Goal: Task Accomplishment & Management: Use online tool/utility

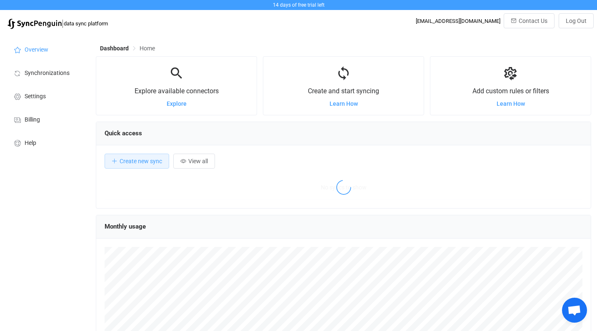
scroll to position [162, 496]
click at [50, 73] on span "Synchronizations" at bounding box center [47, 73] width 45 height 7
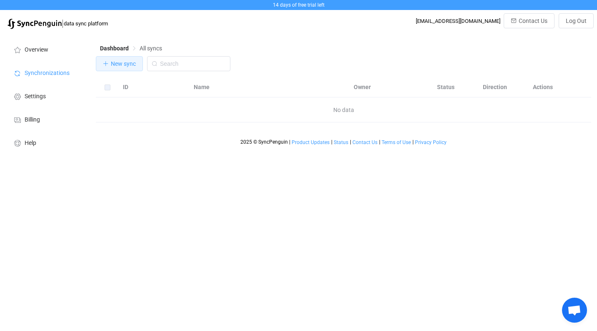
click at [116, 65] on span "New sync" at bounding box center [123, 63] width 25 height 7
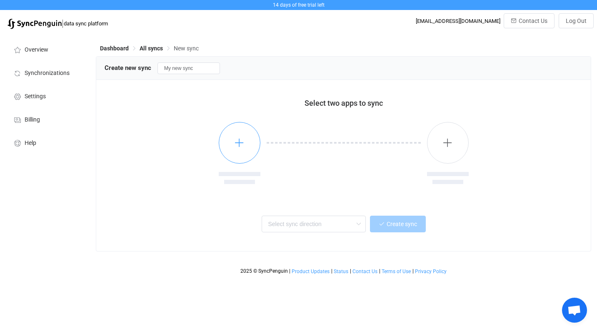
click at [239, 146] on icon "button" at bounding box center [239, 143] width 10 height 10
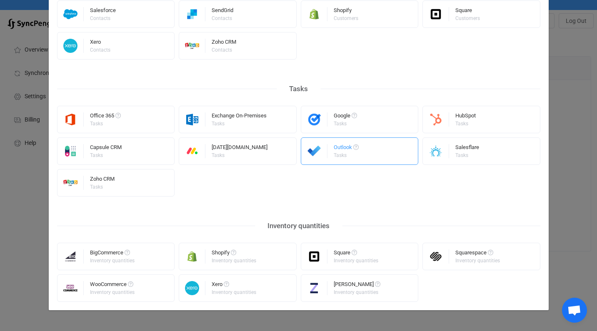
scroll to position [401, 0]
click at [376, 259] on div "Inventory quantities" at bounding box center [356, 260] width 45 height 5
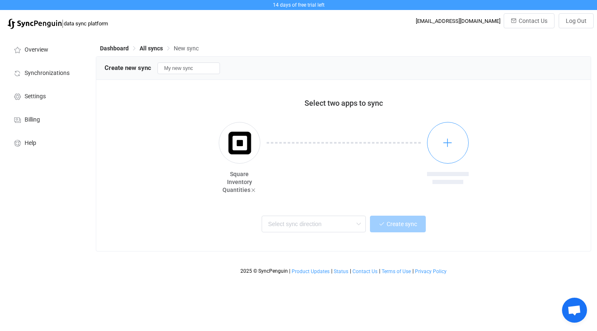
click at [451, 144] on icon "button" at bounding box center [448, 143] width 10 height 10
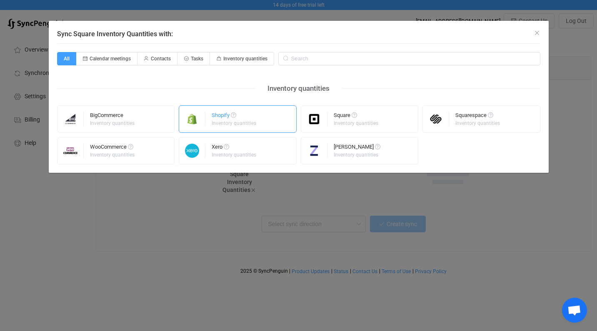
click at [247, 118] on div "Shopify" at bounding box center [235, 117] width 46 height 8
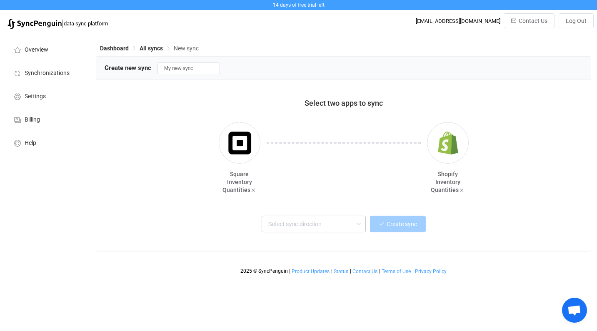
click at [361, 225] on icon at bounding box center [358, 224] width 10 height 17
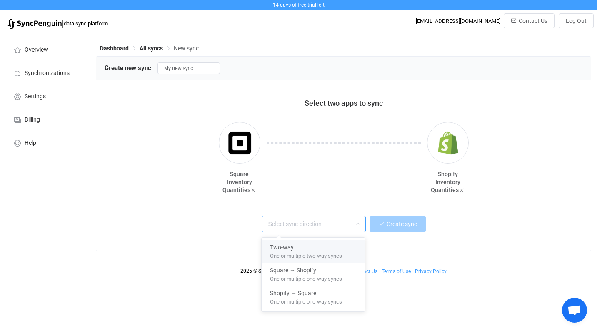
click at [297, 255] on span "One or multiple two-way syncs" at bounding box center [306, 254] width 72 height 9
type input "Two-way"
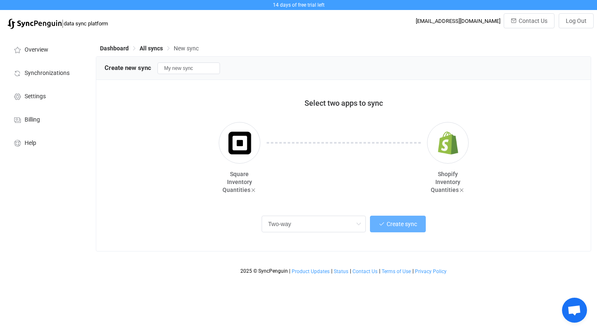
click at [406, 227] on span "Create sync" at bounding box center [402, 224] width 30 height 7
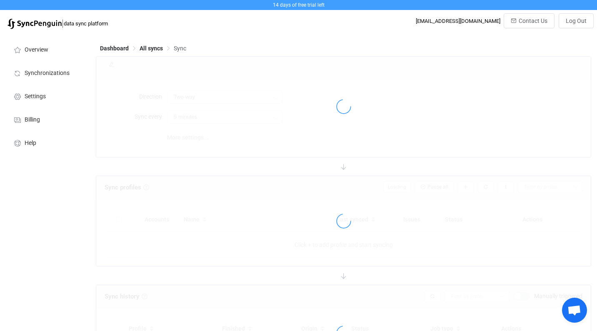
type input "10 minutes"
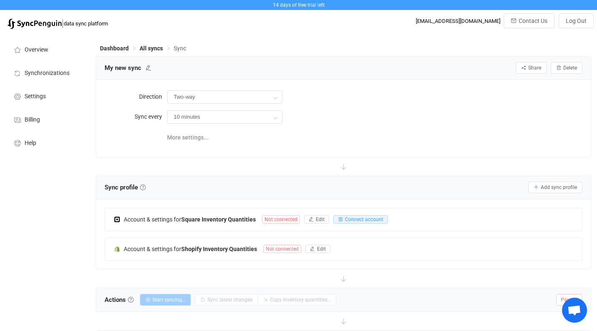
scroll to position [19, 0]
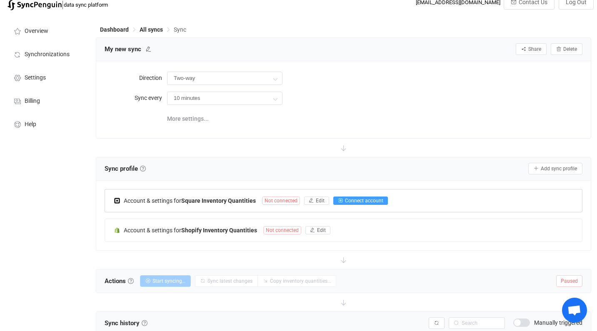
click at [370, 199] on span "Connect account" at bounding box center [364, 201] width 38 height 6
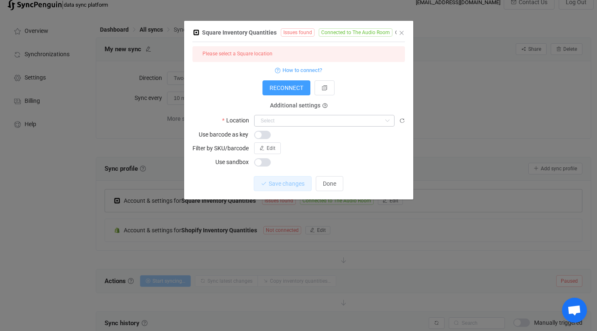
click at [384, 117] on icon "dialog" at bounding box center [387, 121] width 10 height 12
click at [351, 143] on li "Shop" at bounding box center [325, 141] width 140 height 14
type input "Shop"
click at [278, 184] on span "Save changes" at bounding box center [280, 183] width 36 height 7
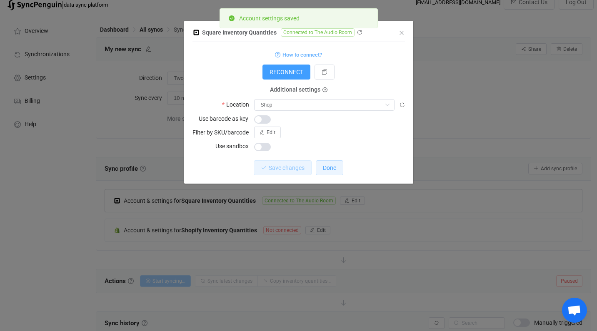
click at [331, 168] on span "Done" at bounding box center [329, 168] width 13 height 7
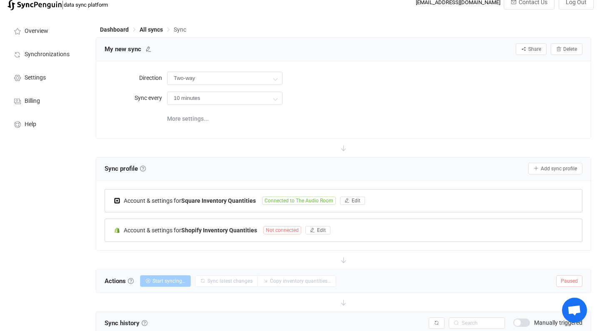
click at [283, 231] on span "Not connected" at bounding box center [282, 230] width 38 height 8
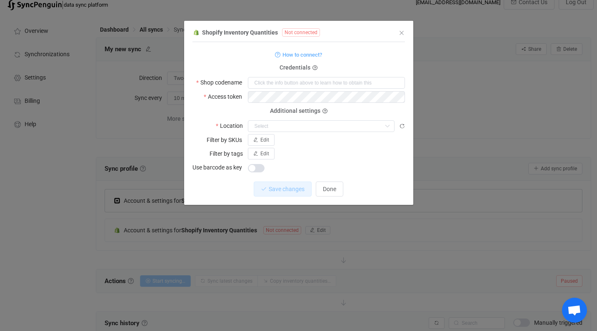
click at [353, 66] on form "How to connect? Credentials Shop codename Access token Deprecated API Key Depre…" at bounding box center [299, 111] width 213 height 124
click at [305, 55] on span "How to connect?" at bounding box center [303, 55] width 40 height 10
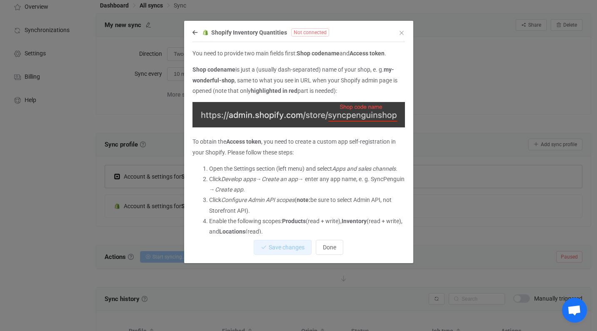
scroll to position [3, 0]
click at [403, 34] on icon "Close" at bounding box center [401, 33] width 7 height 7
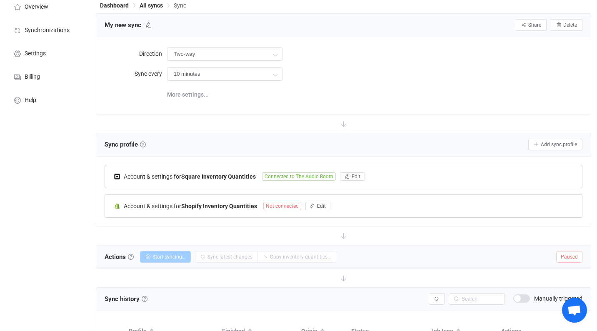
click at [287, 206] on span "Not connected" at bounding box center [282, 206] width 38 height 8
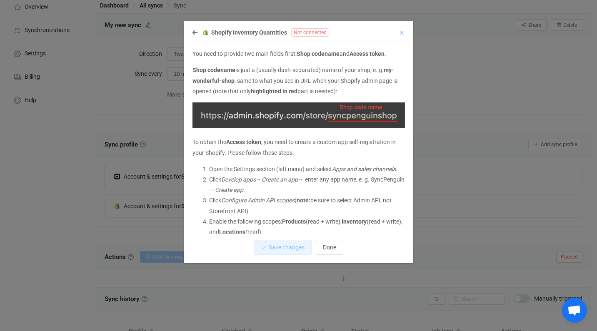
click at [403, 32] on icon "Close" at bounding box center [401, 33] width 7 height 7
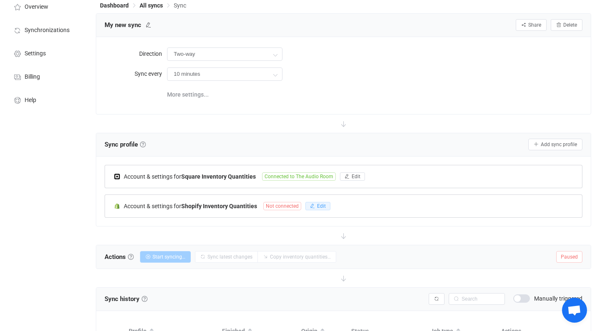
click at [321, 206] on span "Edit" at bounding box center [321, 206] width 9 height 6
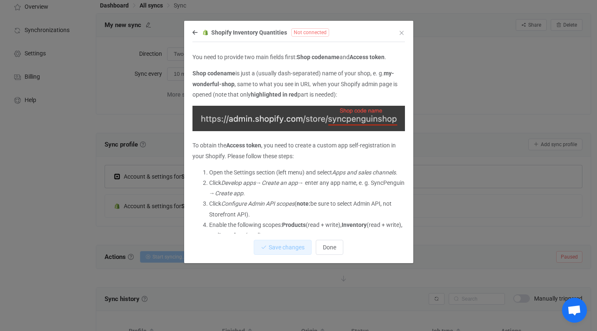
scroll to position [0, 0]
click at [194, 32] on icon "dialog" at bounding box center [195, 33] width 5 height 6
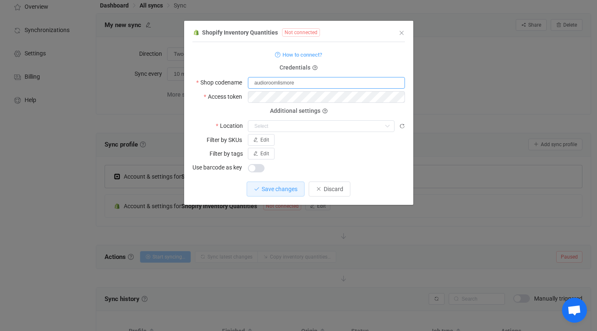
type input "audioroomlismore"
click at [311, 54] on span "How to connect?" at bounding box center [303, 55] width 40 height 10
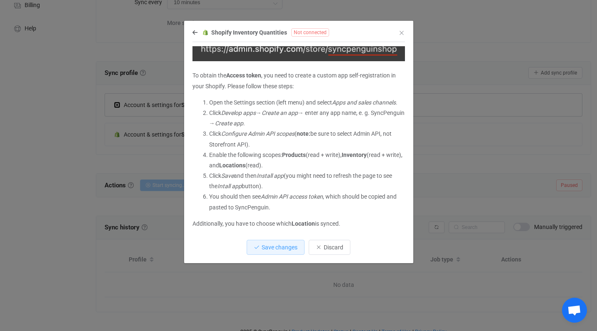
scroll to position [118, 0]
click at [378, 202] on li "You should then see Admin API access token , which should be copied and pasted …" at bounding box center [307, 202] width 196 height 21
click at [198, 33] on div "Shopify Inventory Quantities Not connected" at bounding box center [295, 32] width 204 height 10
click at [194, 33] on icon "dialog" at bounding box center [195, 33] width 5 height 6
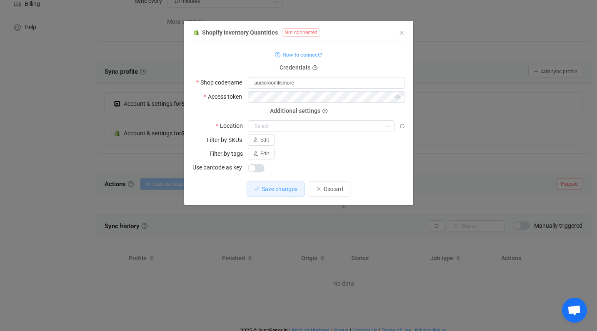
click at [224, 114] on div "Additional settings Location Save changes to reload this field" at bounding box center [299, 121] width 213 height 21
click at [275, 125] on input "dialog" at bounding box center [321, 126] width 147 height 12
click at [352, 165] on div "dialog" at bounding box center [326, 168] width 157 height 12
click at [278, 190] on span "Save changes" at bounding box center [280, 189] width 36 height 7
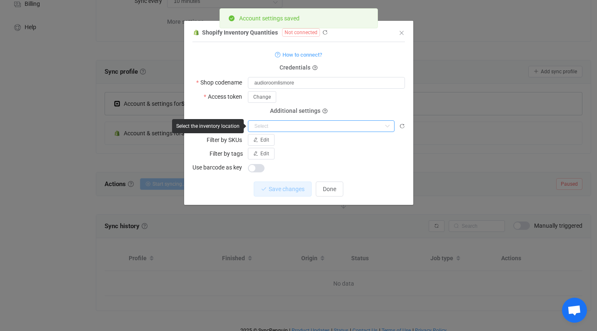
click at [296, 125] on input "dialog" at bounding box center [321, 126] width 147 height 12
click at [362, 165] on div "dialog" at bounding box center [326, 168] width 157 height 12
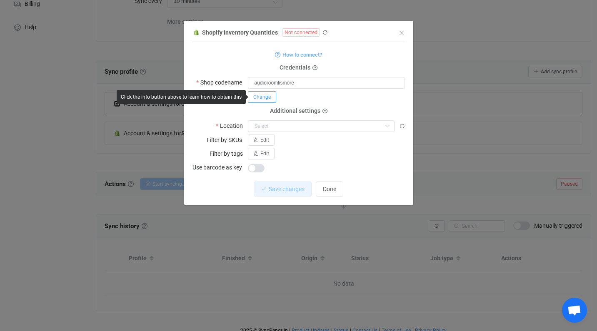
click at [265, 98] on span "Change" at bounding box center [262, 97] width 18 height 6
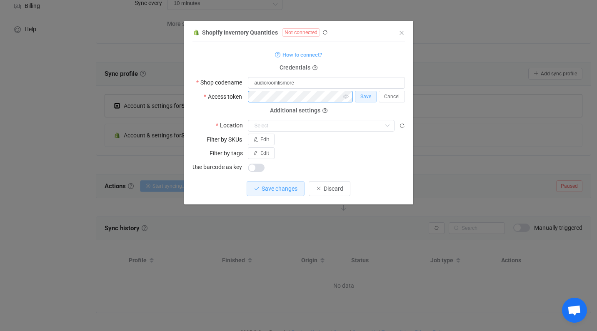
scroll to position [115, 0]
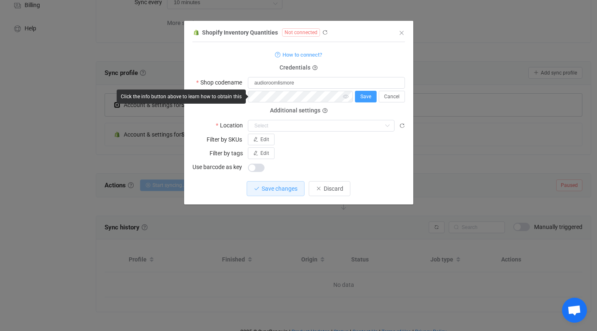
click at [367, 98] on span "Save" at bounding box center [366, 97] width 11 height 6
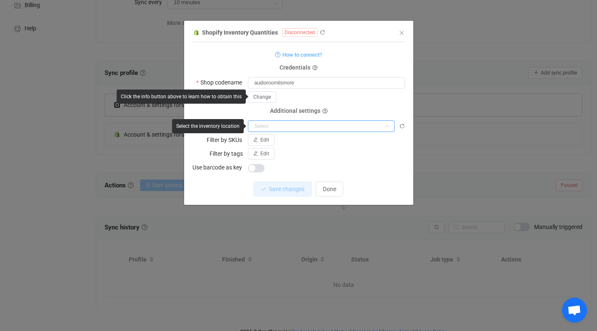
click at [351, 123] on input "dialog" at bounding box center [321, 126] width 147 height 12
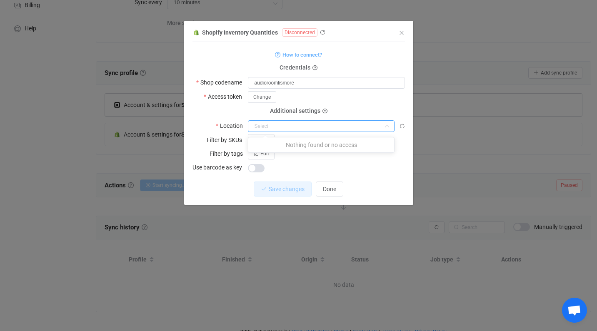
click at [383, 163] on div "dialog" at bounding box center [326, 168] width 157 height 12
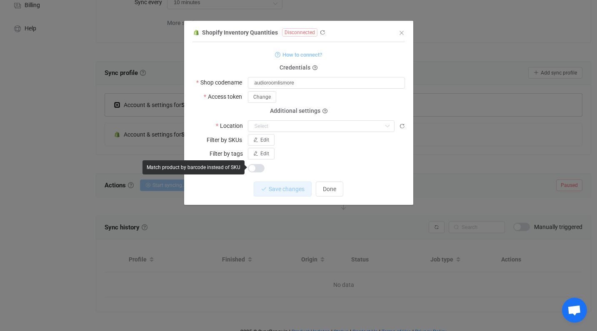
click at [299, 55] on span "How to connect?" at bounding box center [303, 55] width 40 height 10
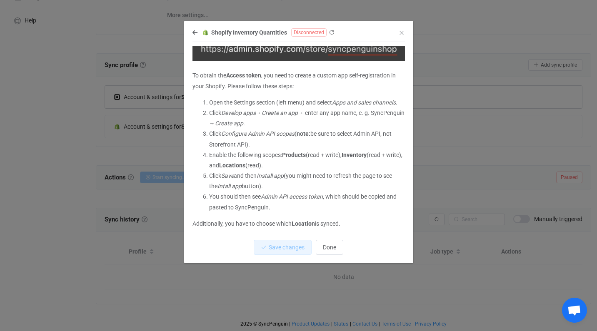
scroll to position [123, 0]
click at [196, 30] on icon "dialog" at bounding box center [195, 33] width 5 height 6
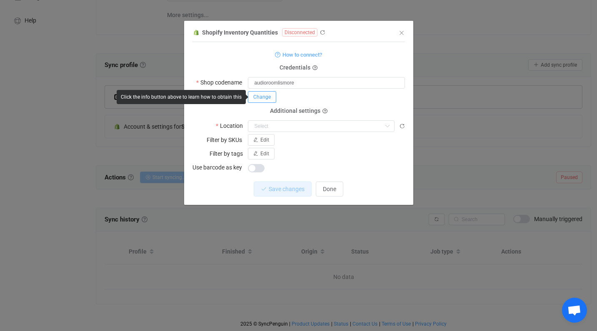
click at [265, 99] on span "Change" at bounding box center [262, 97] width 18 height 6
click at [369, 98] on span "Save" at bounding box center [366, 97] width 11 height 6
click at [302, 125] on input "dialog" at bounding box center [321, 126] width 147 height 12
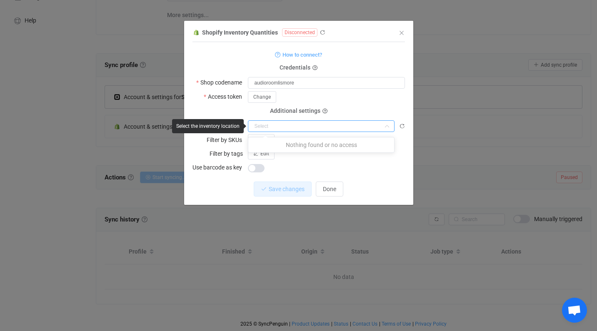
click at [315, 129] on input "dialog" at bounding box center [321, 126] width 147 height 12
click at [324, 147] on form "How to connect? Credentials Shop codename audioroomlismore Access token Change …" at bounding box center [299, 111] width 213 height 124
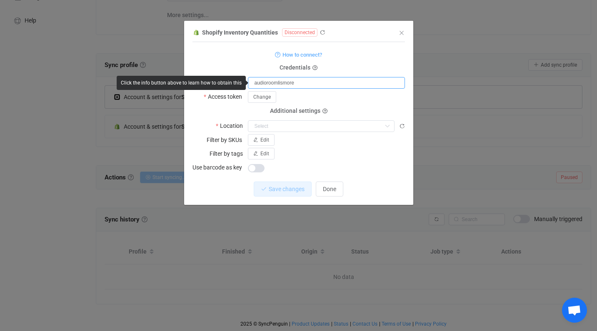
drag, startPoint x: 308, startPoint y: 84, endPoint x: 211, endPoint y: 85, distance: 96.7
click at [211, 85] on body "14 days of free trial left | data sync platform [EMAIL_ADDRESS][DOMAIN_NAME] Co…" at bounding box center [298, 104] width 597 height 454
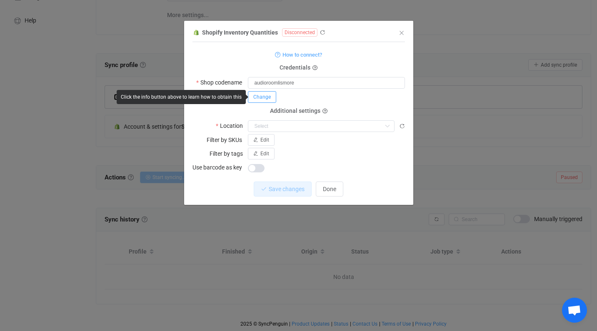
click at [261, 97] on span "Change" at bounding box center [262, 97] width 18 height 6
click at [346, 97] on icon "dialog" at bounding box center [346, 97] width 10 height 12
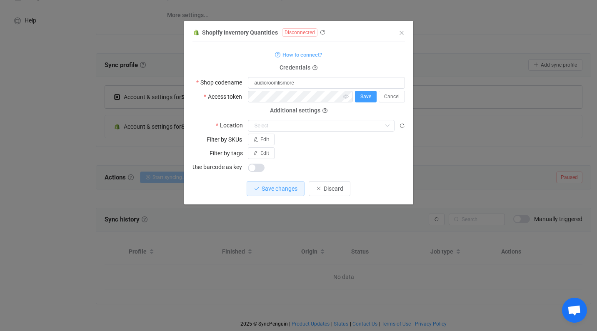
click at [366, 98] on span "Save" at bounding box center [366, 97] width 11 height 6
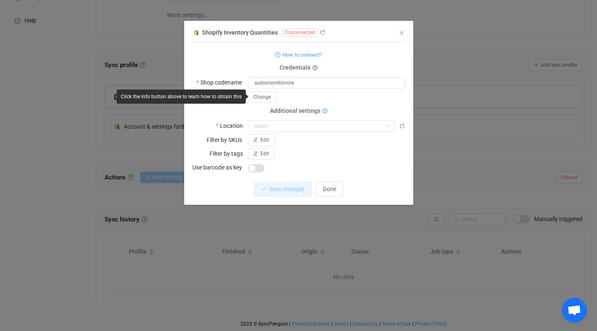
click at [325, 111] on icon "dialog" at bounding box center [325, 111] width 5 height 5
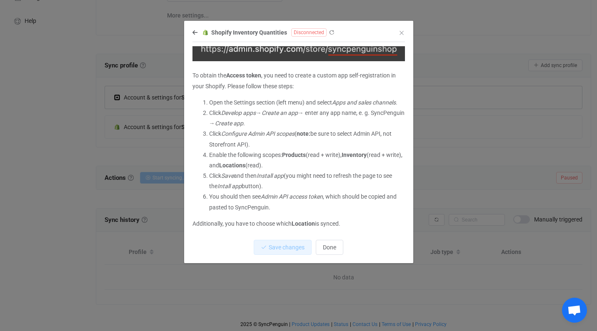
scroll to position [122, 0]
click at [326, 244] on span "Done" at bounding box center [329, 247] width 13 height 7
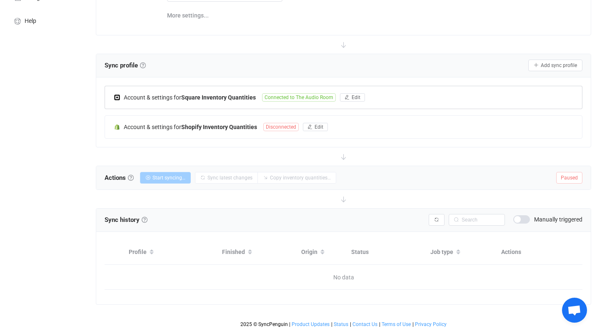
click at [284, 128] on span "Disconnected" at bounding box center [280, 127] width 35 height 8
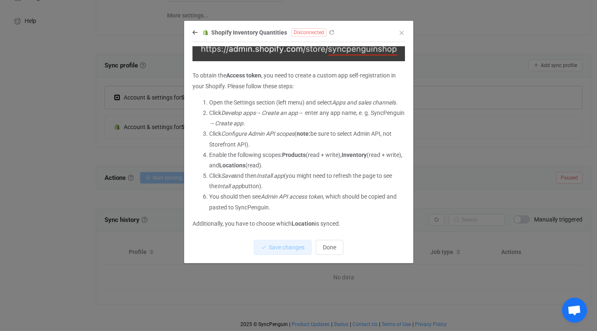
click at [284, 128] on li "Click Develop apps → Create an app → enter any app name, e. g. SyncPenguin → Cr…" at bounding box center [307, 118] width 196 height 21
click at [193, 33] on icon "dialog" at bounding box center [195, 33] width 5 height 6
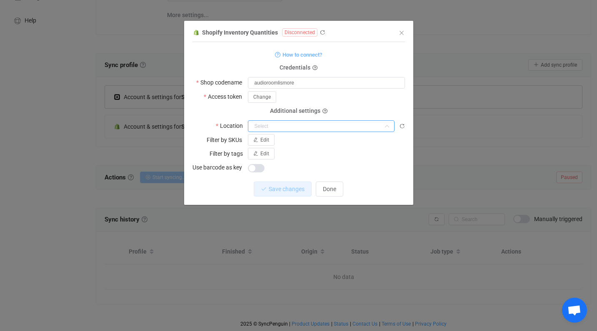
click at [288, 125] on input "dialog" at bounding box center [321, 126] width 147 height 12
click at [297, 142] on p "Nothing found or no access" at bounding box center [321, 145] width 146 height 15
click at [323, 163] on div "dialog" at bounding box center [326, 168] width 157 height 12
click at [308, 172] on div "dialog" at bounding box center [326, 168] width 157 height 12
click at [316, 70] on icon "dialog" at bounding box center [315, 68] width 5 height 5
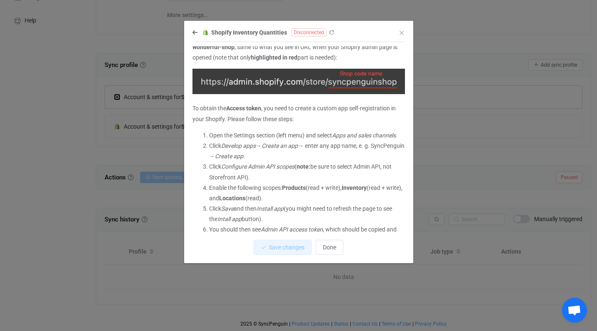
scroll to position [38, 0]
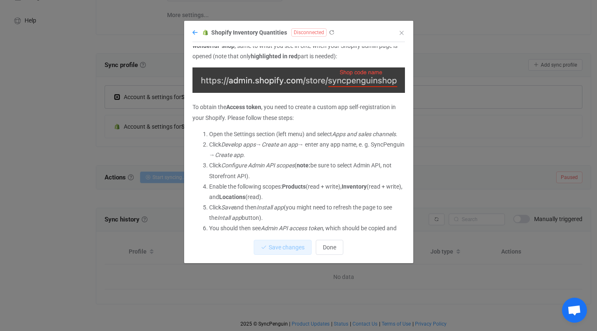
click at [195, 33] on icon "dialog" at bounding box center [195, 33] width 5 height 6
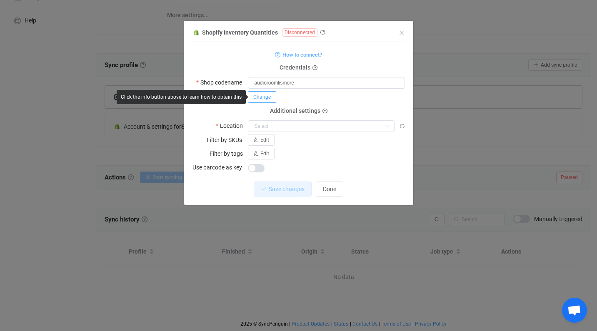
click at [267, 98] on span "Change" at bounding box center [262, 97] width 18 height 6
click at [364, 98] on span "Save" at bounding box center [366, 97] width 11 height 6
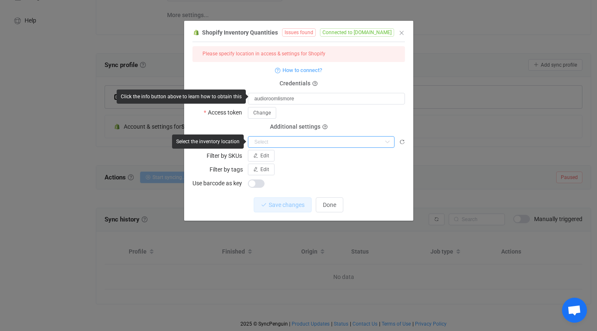
click at [345, 141] on input "dialog" at bounding box center [321, 142] width 147 height 12
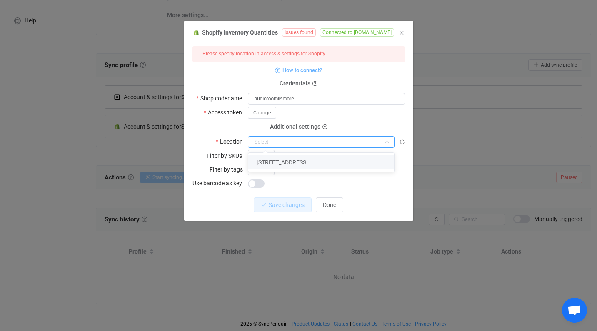
click at [338, 161] on li "[STREET_ADDRESS]" at bounding box center [321, 162] width 146 height 14
type input "[STREET_ADDRESS]"
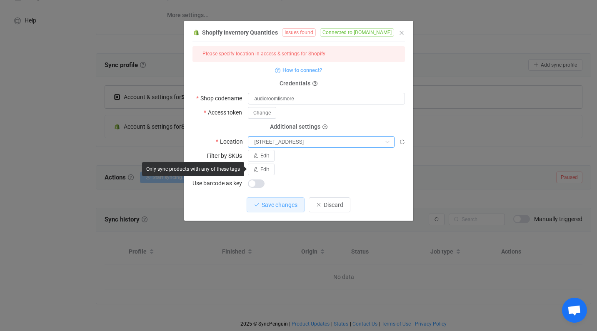
scroll to position [123, 0]
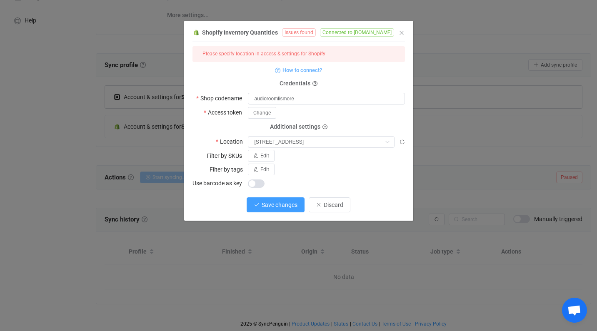
click at [288, 204] on span "Save changes" at bounding box center [280, 205] width 36 height 7
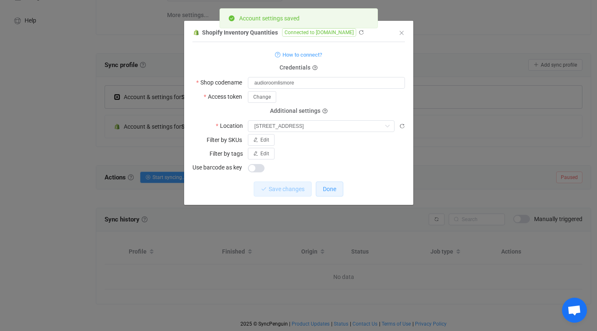
click at [333, 190] on span "Done" at bounding box center [329, 189] width 13 height 7
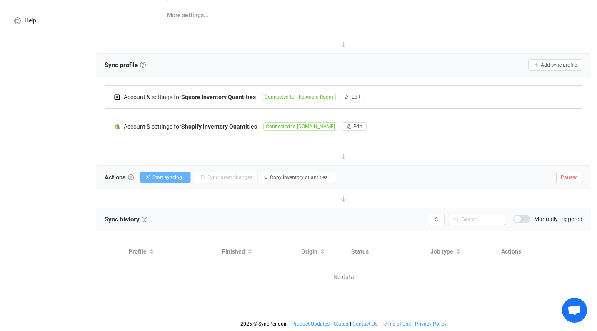
click at [169, 178] on span "Start syncing…" at bounding box center [169, 178] width 33 height 6
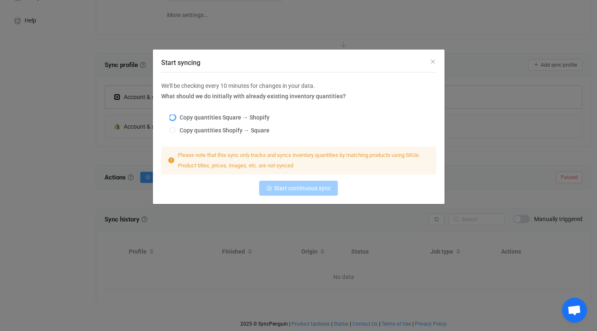
click at [174, 118] on span "Start syncing" at bounding box center [173, 118] width 6 height 6
click at [174, 118] on input "Copy quantities Square → Shopify" at bounding box center [173, 118] width 6 height 7
radio input "true"
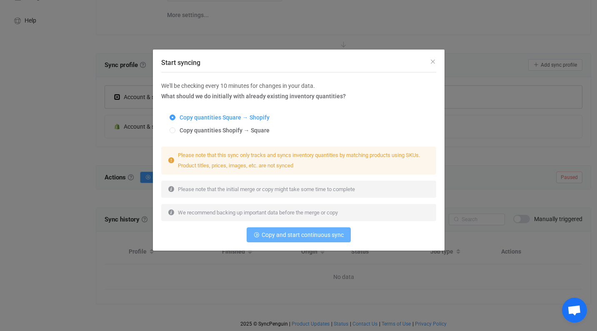
click at [304, 235] on span "Copy and start continuous sync" at bounding box center [303, 235] width 82 height 7
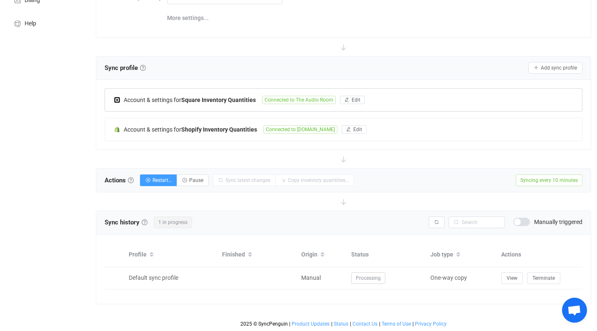
scroll to position [120, 0]
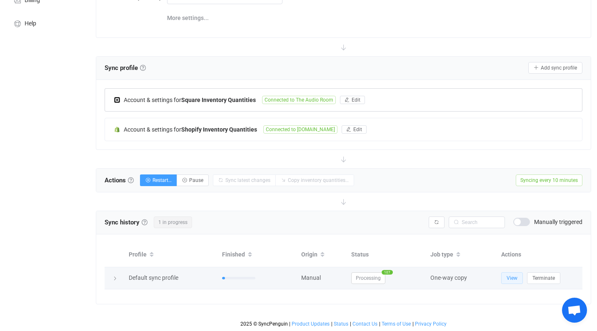
click at [513, 280] on span "View" at bounding box center [512, 278] width 11 height 6
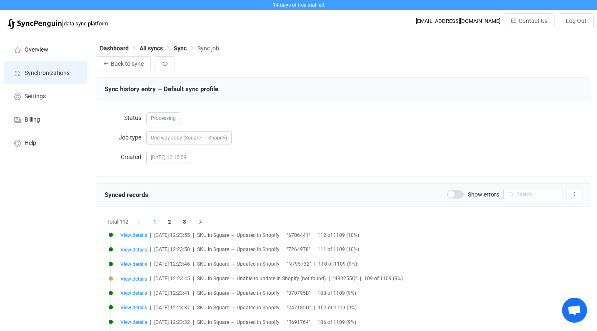
click at [43, 70] on span "Synchronizations" at bounding box center [47, 73] width 45 height 7
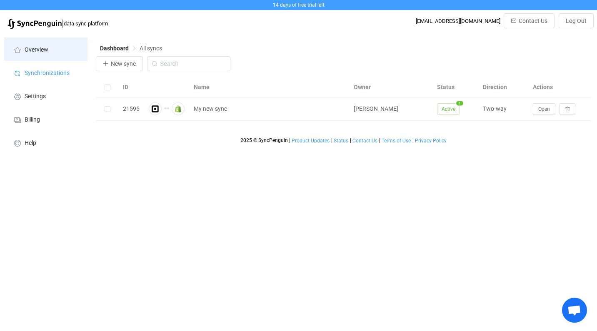
click at [38, 50] on span "Overview" at bounding box center [37, 50] width 24 height 7
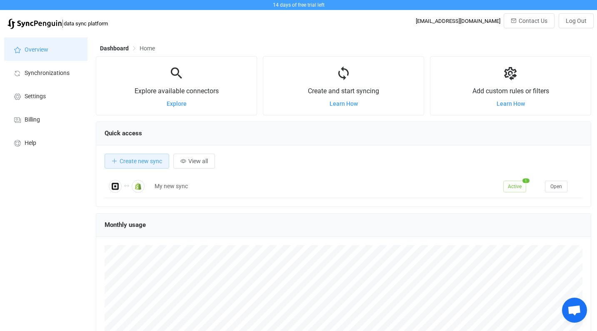
scroll to position [162, 496]
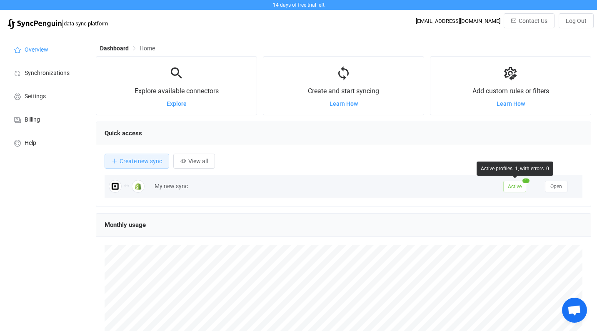
click at [514, 184] on span "Active" at bounding box center [514, 187] width 23 height 12
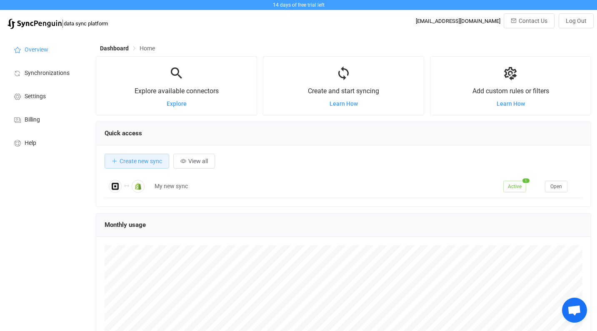
scroll to position [0, 0]
click at [46, 74] on span "Synchronizations" at bounding box center [47, 73] width 45 height 7
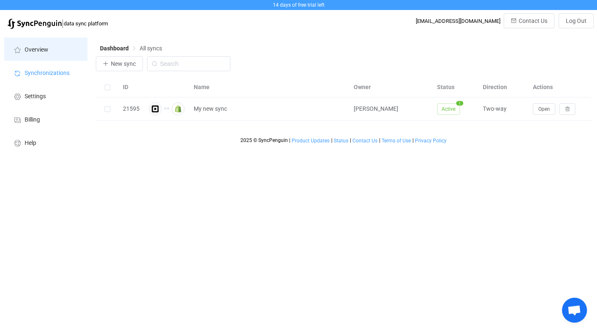
click at [42, 51] on span "Overview" at bounding box center [37, 50] width 24 height 7
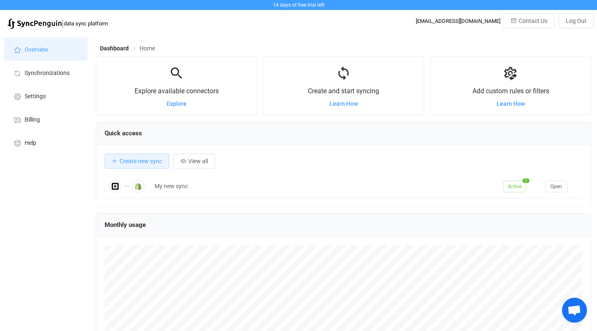
scroll to position [162, 496]
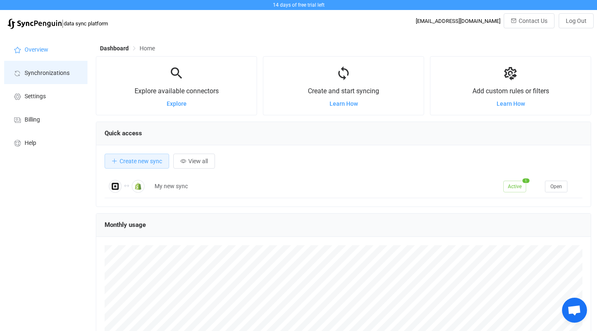
click at [41, 68] on li "Synchronizations" at bounding box center [45, 72] width 83 height 23
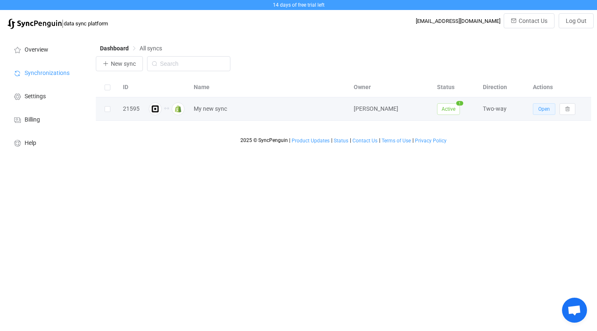
click at [542, 112] on span "Open" at bounding box center [544, 109] width 12 height 6
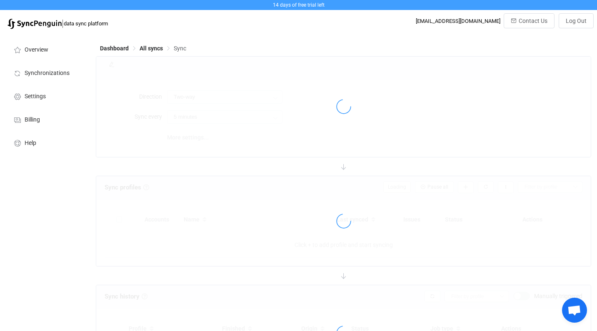
type input "10 minutes"
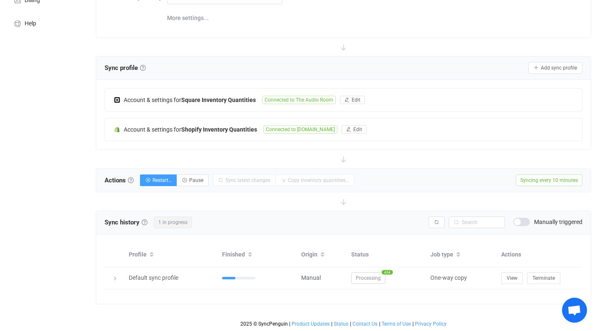
scroll to position [120, 0]
